Goal: Task Accomplishment & Management: Manage account settings

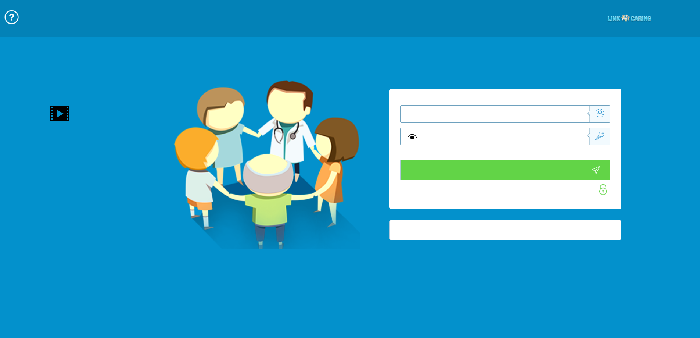
type input "התחבר עכשיו"
type input "עדיין לא? צור חשבון!"
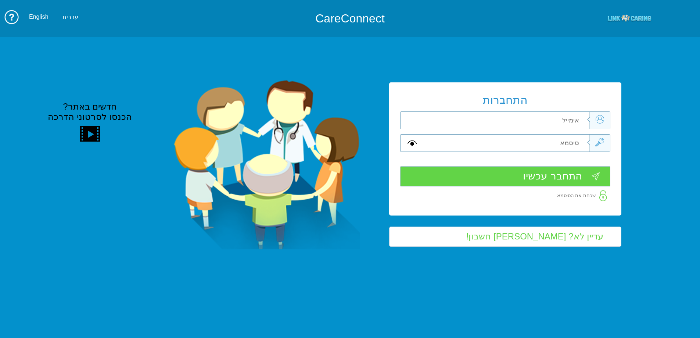
click at [548, 116] on div "התחברות שדה חובה שדה חובה שדה חובה" at bounding box center [505, 148] width 232 height 133
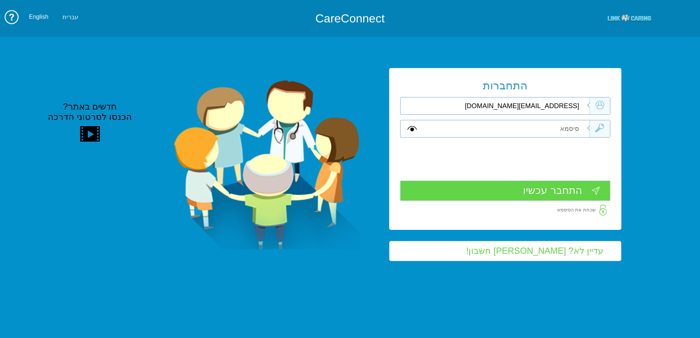
type input "hila.krasno@pbsh.health.gov.il"
type input "Aa"
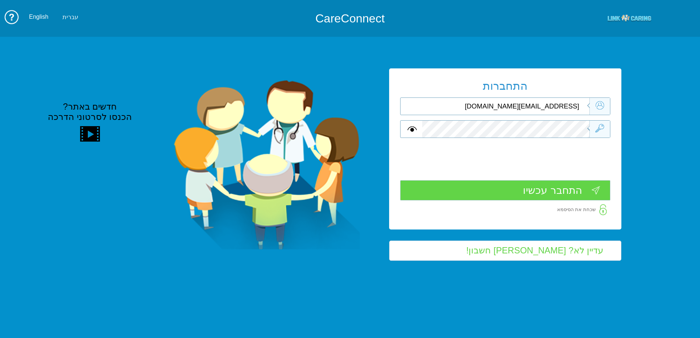
click at [569, 187] on input "התחבר עכשיו" at bounding box center [505, 190] width 210 height 20
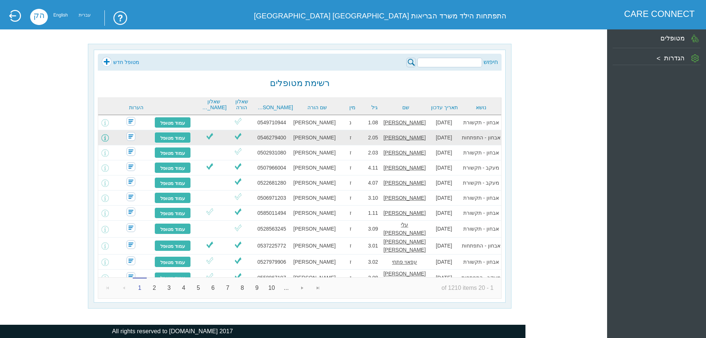
click at [109, 138] on span at bounding box center [104, 137] width 7 height 7
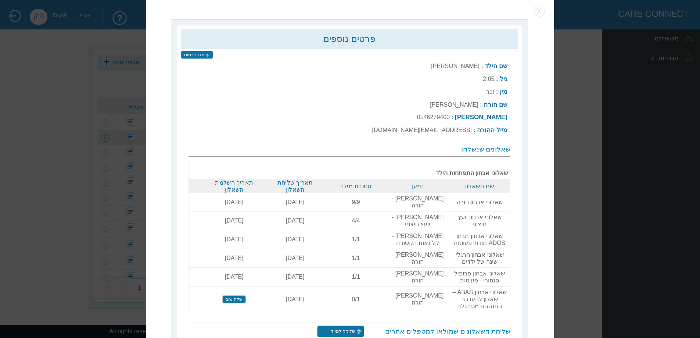
scroll to position [2, 0]
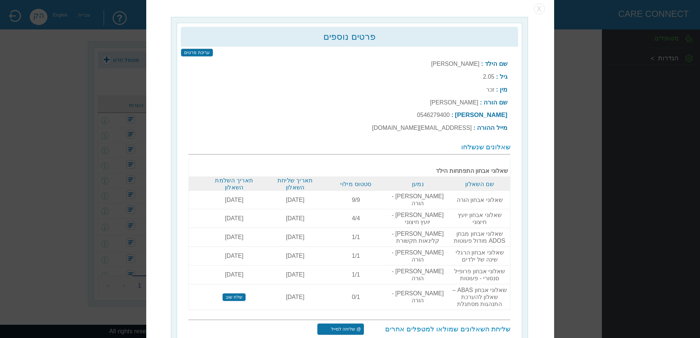
click at [246, 293] on input "שלח שוב" at bounding box center [234, 297] width 24 height 8
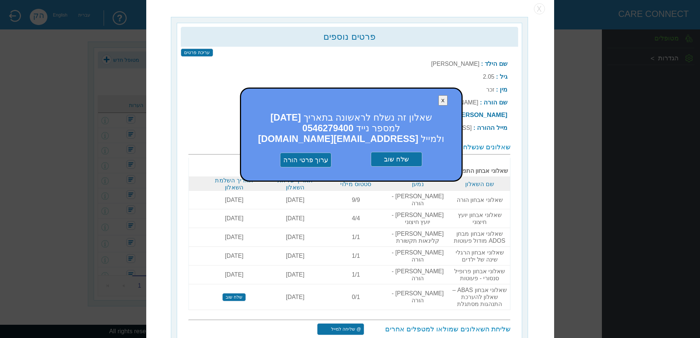
click at [403, 164] on input "שלח שוב" at bounding box center [396, 159] width 51 height 15
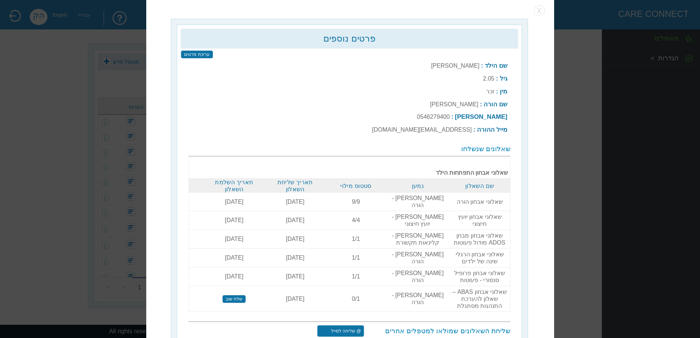
scroll to position [0, 0]
